Goal: Transaction & Acquisition: Purchase product/service

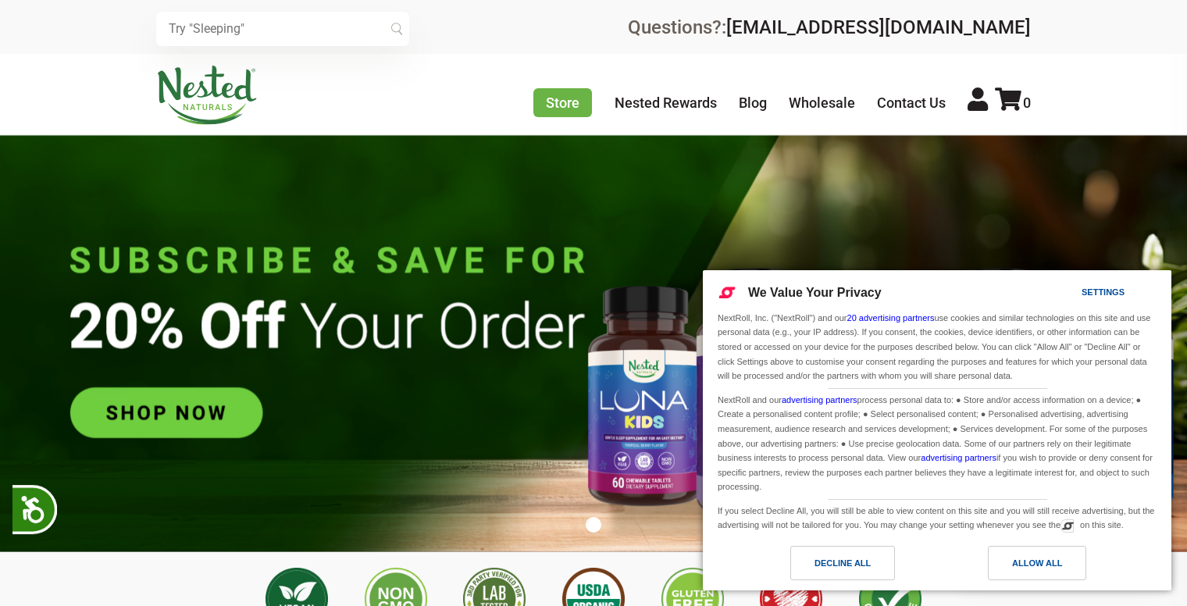
scroll to position [0, 549]
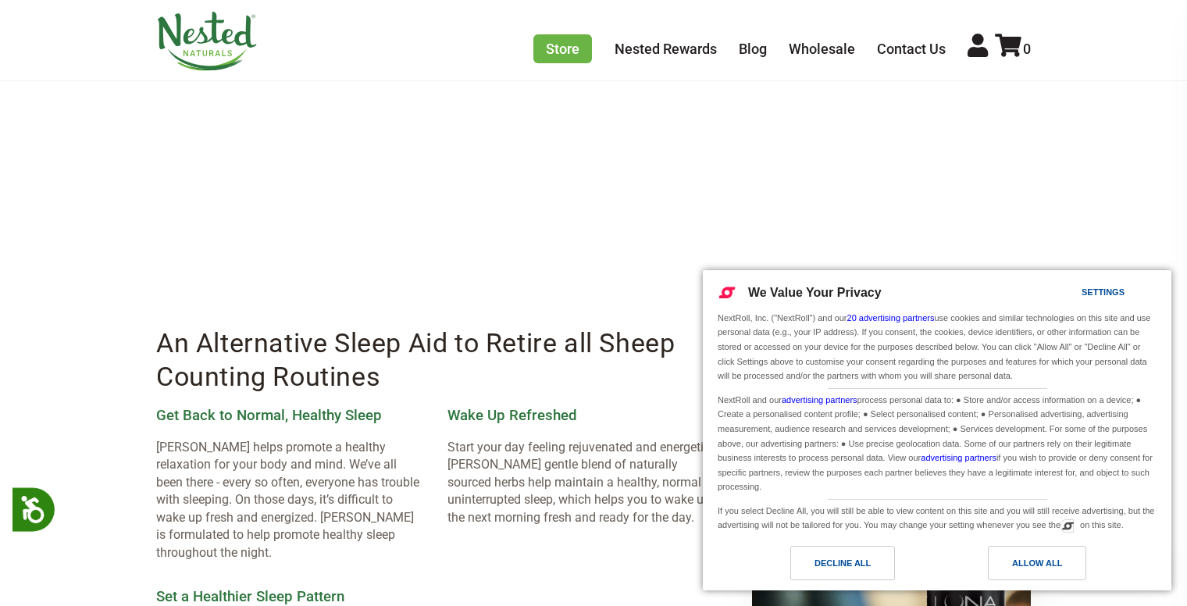
scroll to position [1818, 0]
